Goal: Find specific page/section: Find specific page/section

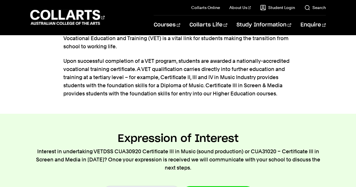
scroll to position [168, 0]
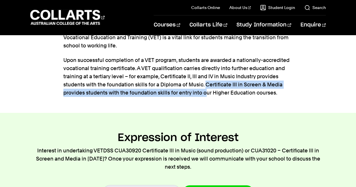
drag, startPoint x: 204, startPoint y: 84, endPoint x: 204, endPoint y: 99, distance: 14.5
click at [204, 99] on section "About VETDSS Vocational Education and Training (VET) is a vital link for studen…" at bounding box center [178, 53] width 230 height 120
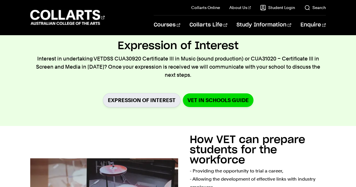
scroll to position [263, 0]
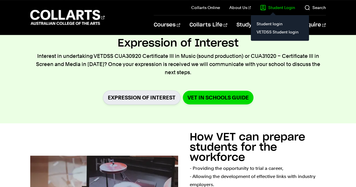
click at [272, 7] on link "Student Login" at bounding box center [277, 8] width 35 height 6
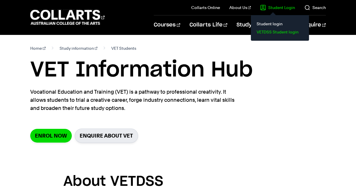
click at [267, 32] on link "VETDSS Student login" at bounding box center [280, 32] width 49 height 8
